Goal: Task Accomplishment & Management: Use online tool/utility

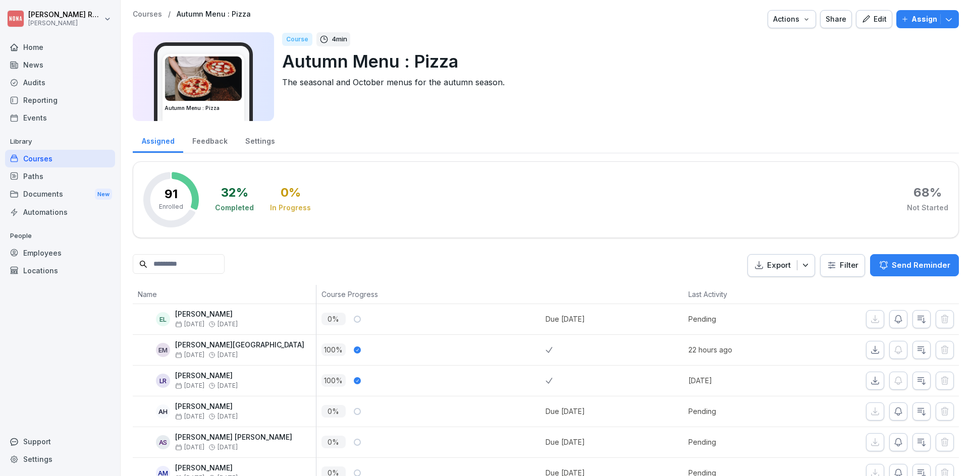
click at [47, 274] on div "Locations" at bounding box center [60, 271] width 110 height 18
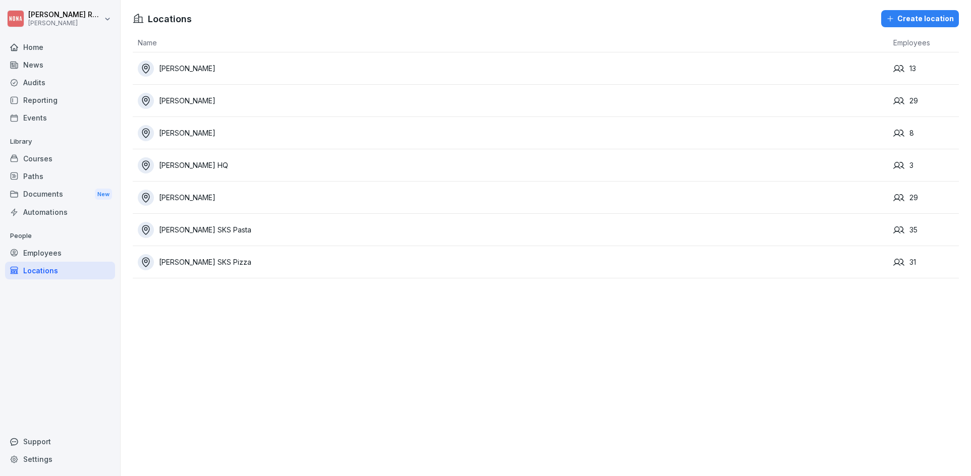
click at [64, 254] on div "Employees" at bounding box center [60, 253] width 110 height 18
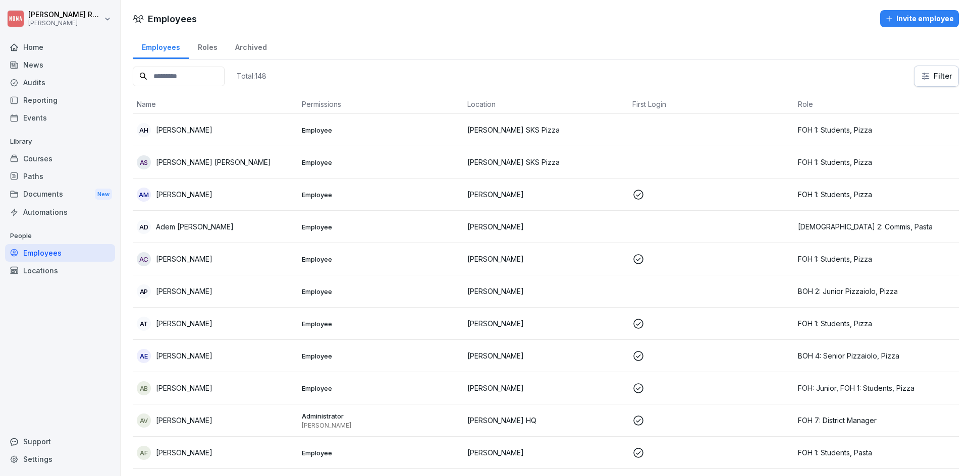
click at [56, 269] on div "Locations" at bounding box center [60, 271] width 110 height 18
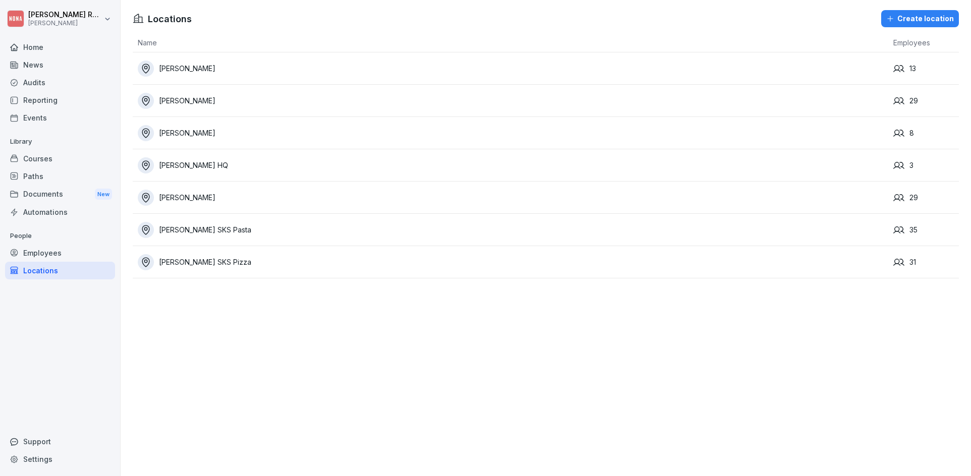
click at [58, 161] on div "Courses" at bounding box center [60, 159] width 110 height 18
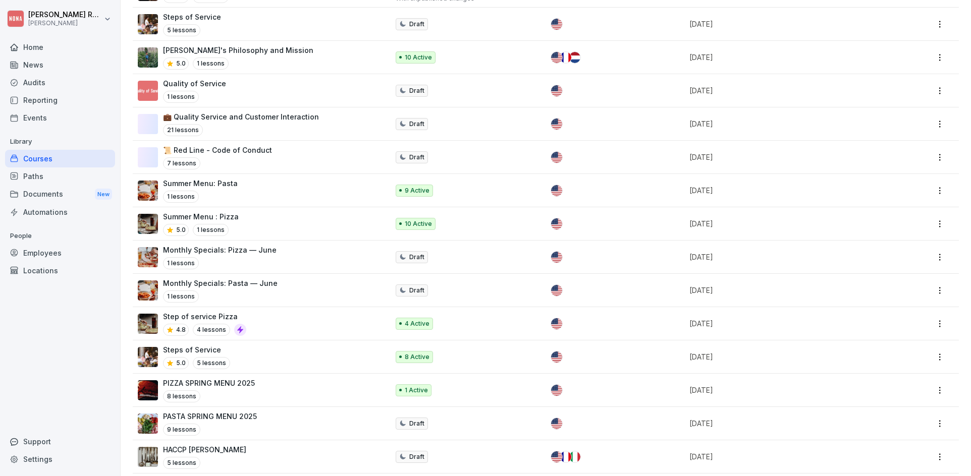
scroll to position [248, 0]
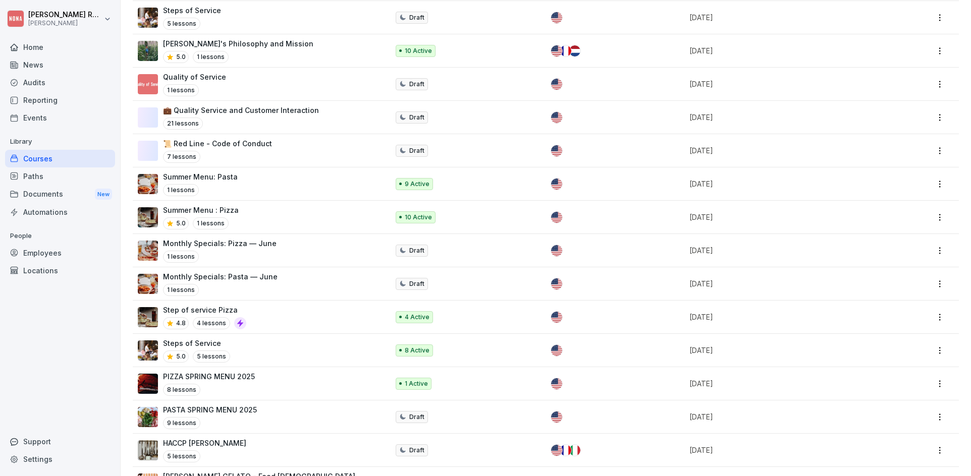
click at [275, 322] on div "Step of service Pizza 4.8 4 lessons" at bounding box center [258, 317] width 241 height 25
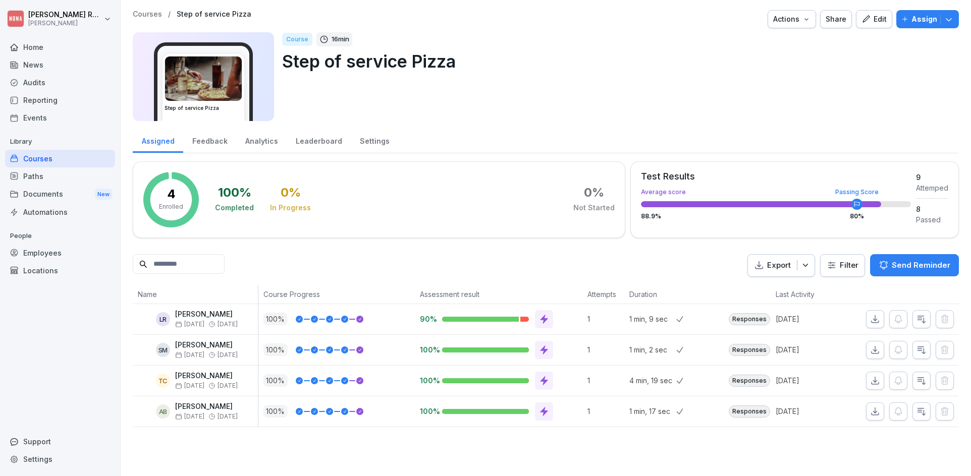
click at [154, 14] on p "Courses" at bounding box center [147, 14] width 29 height 9
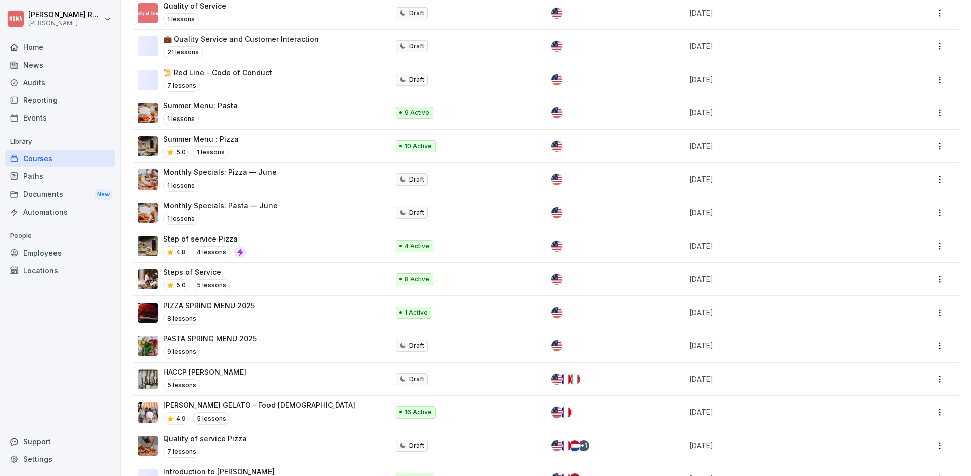
scroll to position [332, 0]
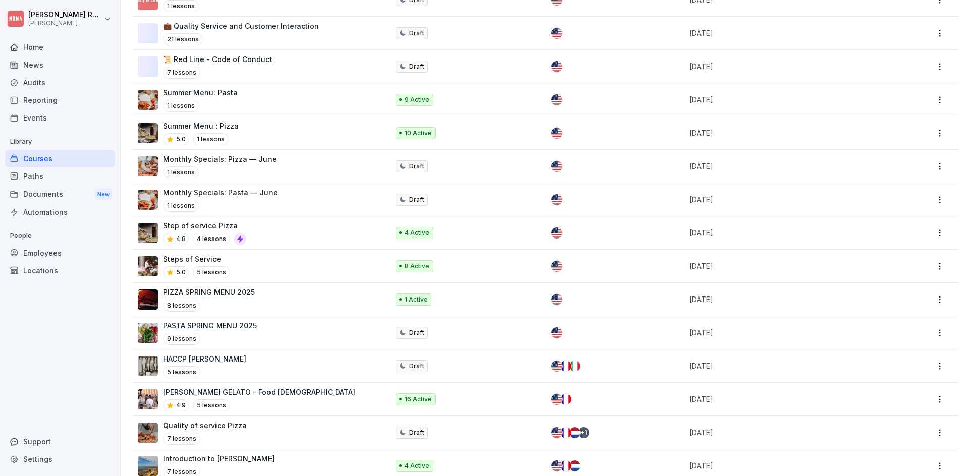
click at [297, 232] on div "Step of service Pizza 4.8 4 lessons" at bounding box center [258, 233] width 241 height 25
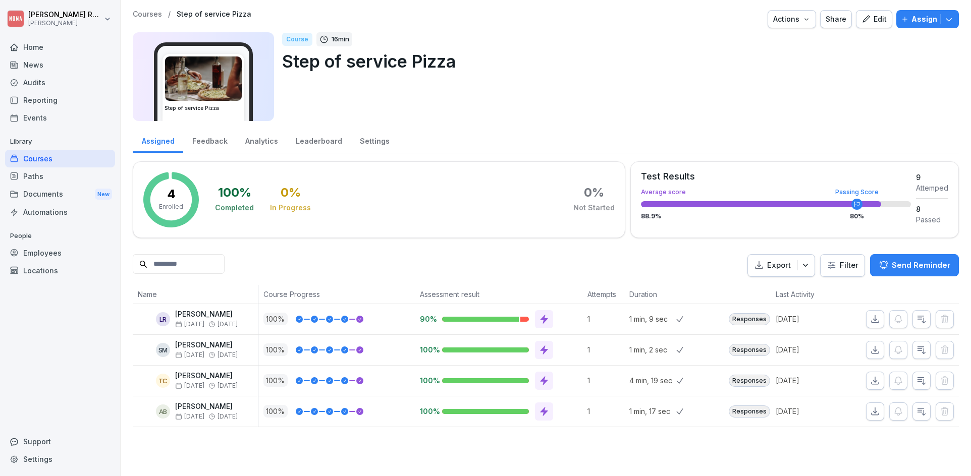
click at [907, 26] on button "Assign" at bounding box center [927, 19] width 63 height 18
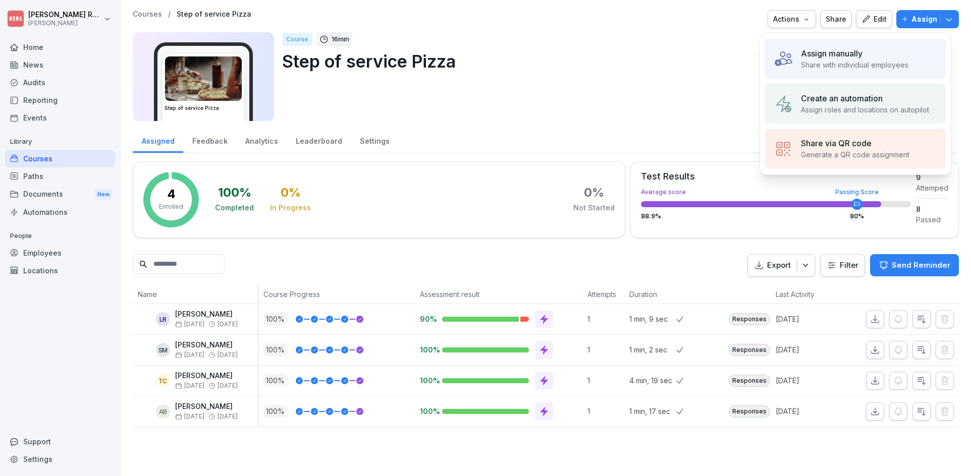
click at [659, 70] on p "Step of service Pizza" at bounding box center [616, 61] width 669 height 26
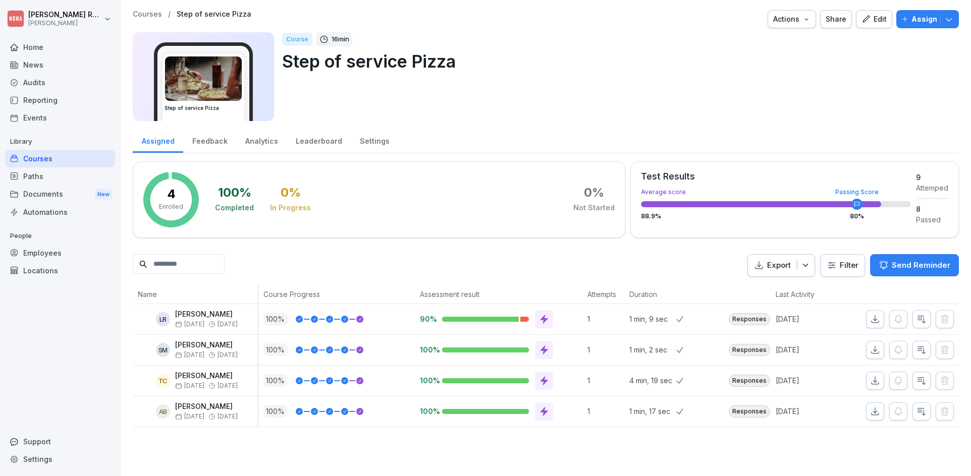
click at [390, 272] on div "Export Filter Send Reminder" at bounding box center [546, 265] width 826 height 23
click at [225, 269] on input at bounding box center [179, 264] width 92 height 20
click at [456, 253] on div "Assigned Feedback Analytics Leaderboard Settings 4 Enrolled 100 % Completed 0 %…" at bounding box center [546, 277] width 826 height 300
click at [576, 110] on div "Course 16 min Step of service Pizza" at bounding box center [616, 76] width 669 height 89
click at [292, 266] on div "Export Filter Send Reminder" at bounding box center [546, 265] width 826 height 23
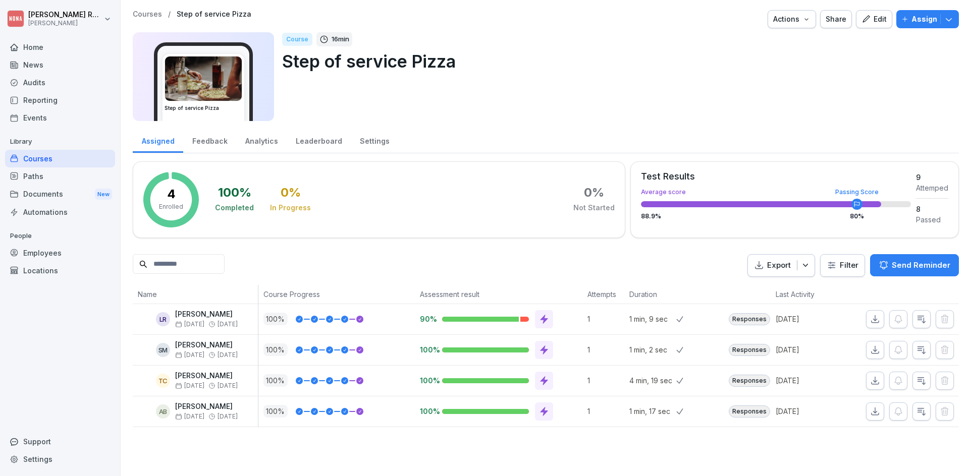
click at [214, 265] on input at bounding box center [179, 264] width 92 height 20
click at [339, 267] on div "Export Filter Send Reminder" at bounding box center [546, 265] width 826 height 23
click at [539, 105] on div "Course 16 min Step of service Pizza" at bounding box center [616, 76] width 669 height 89
